Goal: Task Accomplishment & Management: Use online tool/utility

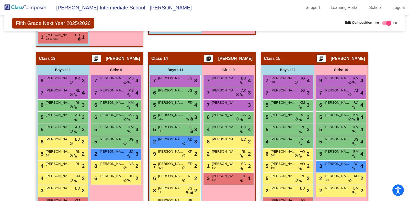
scroll to position [856, 0]
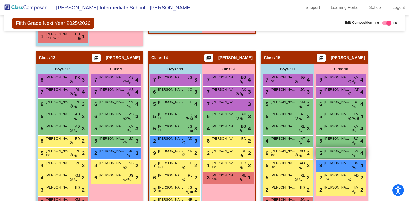
click at [334, 151] on div "5 Scarlet [PERSON_NAME] lock do_not_disturb_alt 4" at bounding box center [340, 153] width 49 height 10
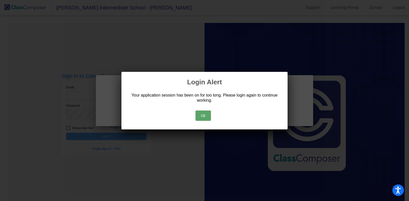
click at [208, 115] on button "Ok" at bounding box center [202, 116] width 15 height 10
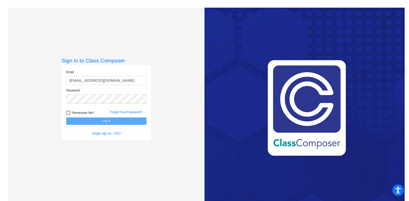
type input "ackleyk@victorschools.org"
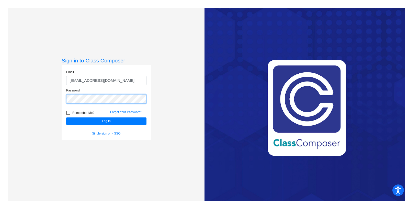
click at [66, 118] on button "Log In" at bounding box center [106, 121] width 80 height 7
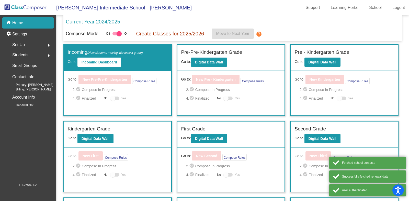
scroll to position [99, 0]
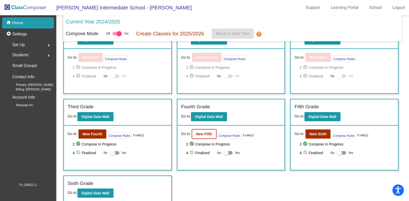
click at [199, 130] on button "New Fifth" at bounding box center [204, 134] width 24 height 9
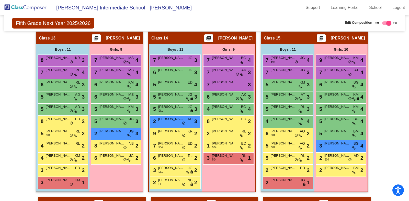
scroll to position [877, 0]
